Goal: Find specific page/section: Find specific page/section

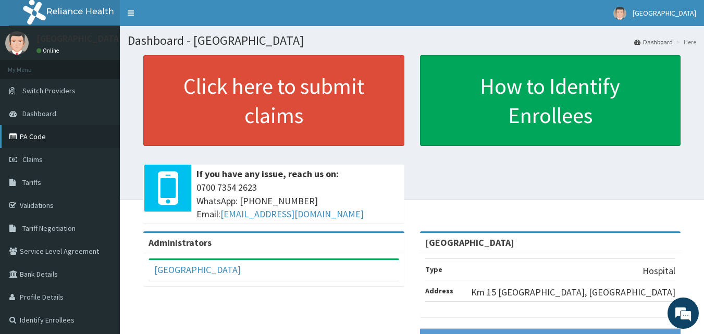
click at [39, 132] on link "PA Code" at bounding box center [60, 136] width 120 height 23
